Goal: Check status: Check status

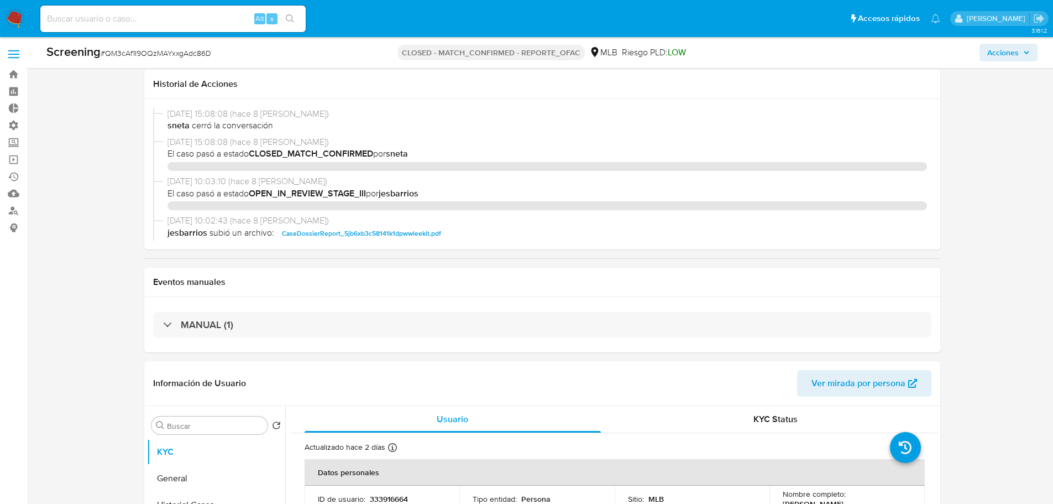
select select "10"
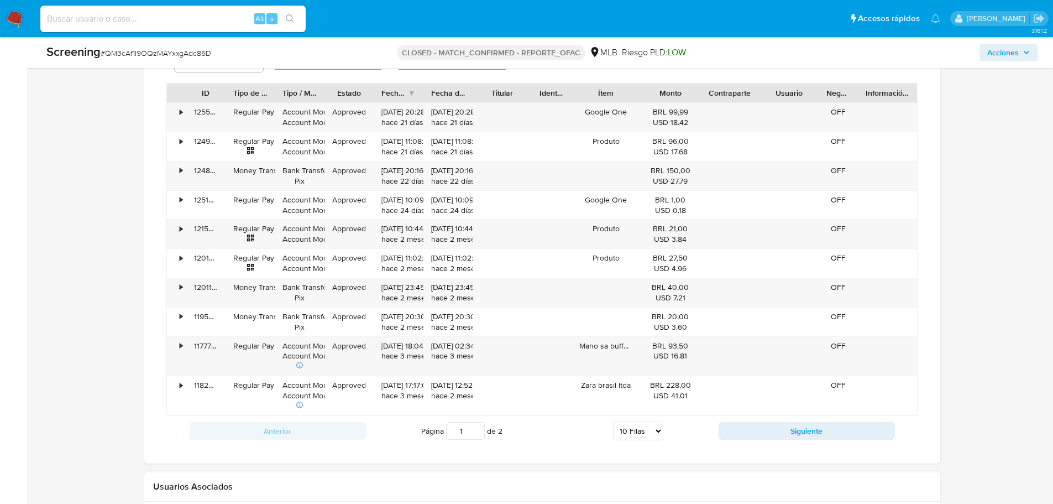
scroll to position [885, 0]
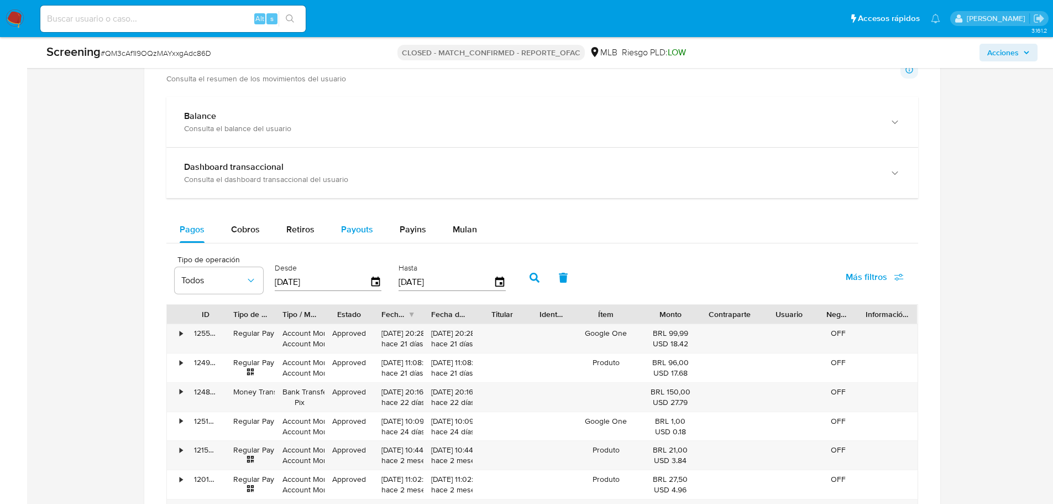
click at [361, 228] on span "Payouts" at bounding box center [357, 229] width 32 height 13
select select "10"
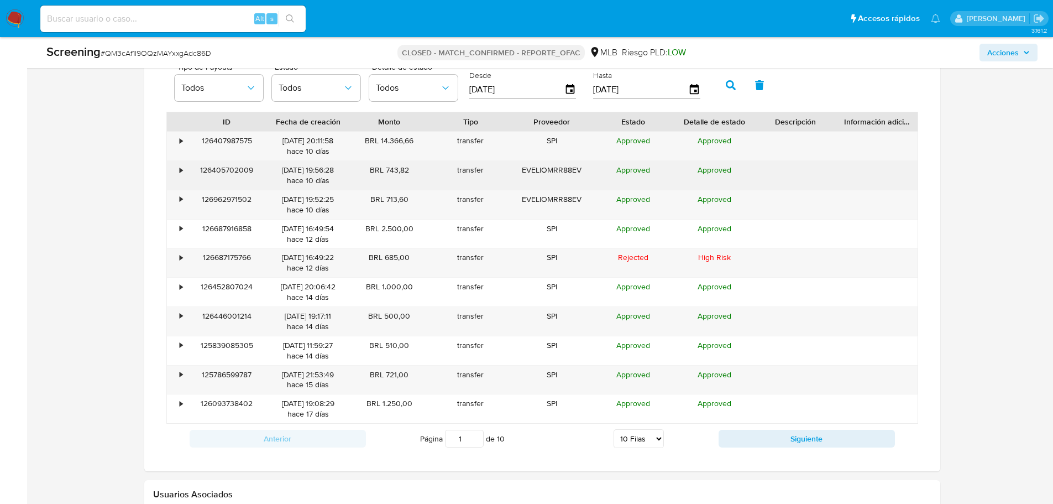
scroll to position [1009, 0]
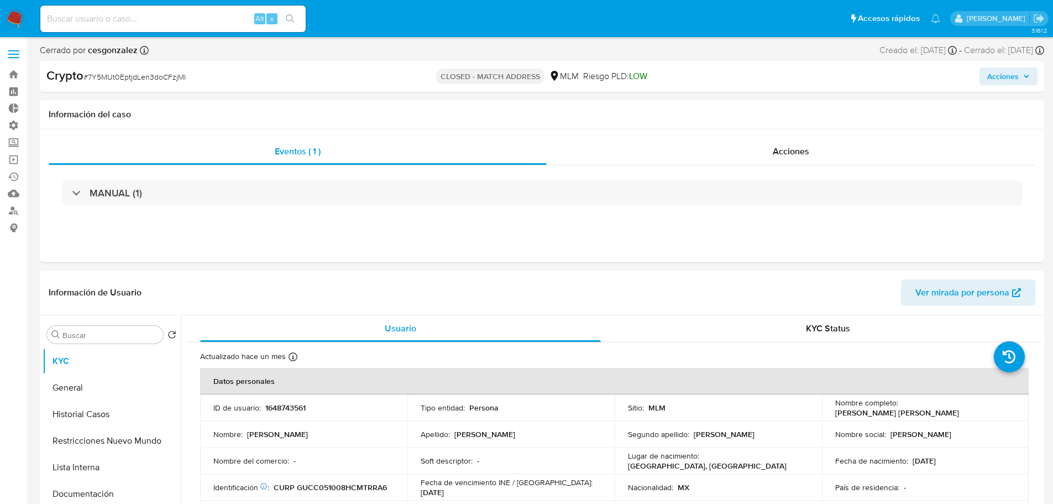
select select "10"
